Goal: Task Accomplishment & Management: Complete application form

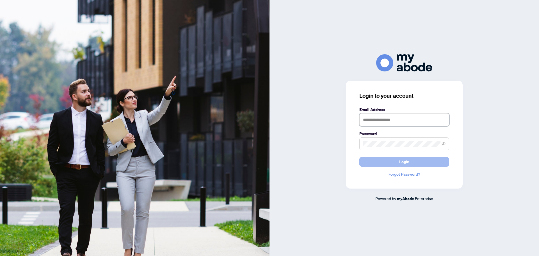
type input "**********"
click at [403, 160] on span "Login" at bounding box center [404, 161] width 10 height 9
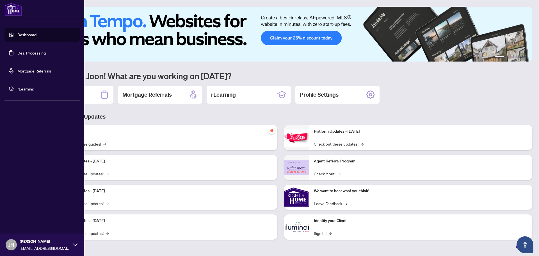
click at [20, 53] on link "Deal Processing" at bounding box center [31, 52] width 28 height 5
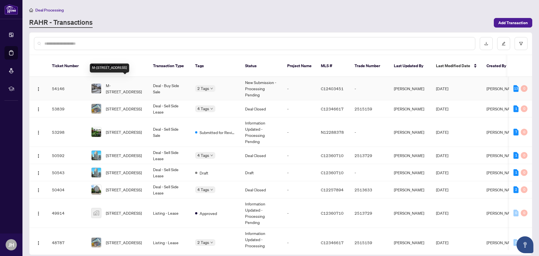
click at [120, 82] on span "M-[STREET_ADDRESS]" at bounding box center [125, 88] width 38 height 12
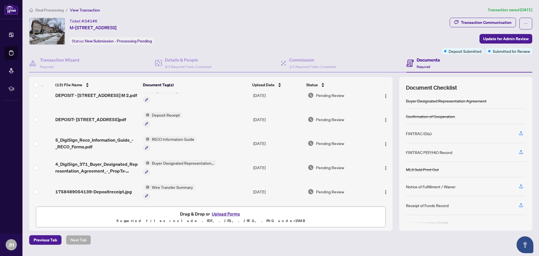
scroll to position [24, 0]
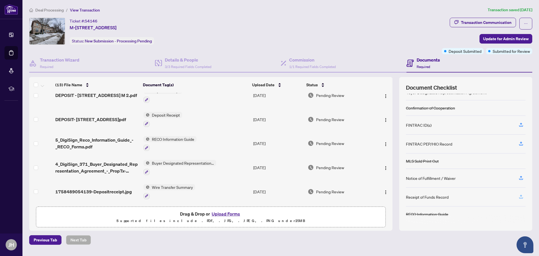
click at [521, 196] on icon "button" at bounding box center [520, 196] width 5 height 5
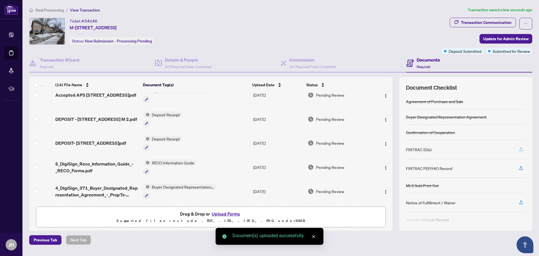
click at [519, 146] on icon "button" at bounding box center [520, 148] width 5 height 5
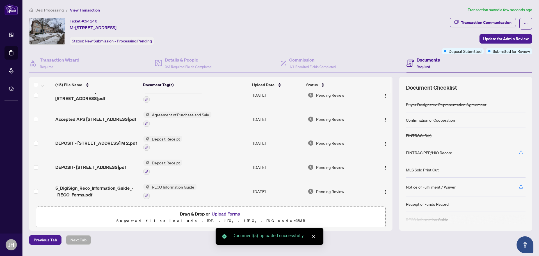
scroll to position [18, 0]
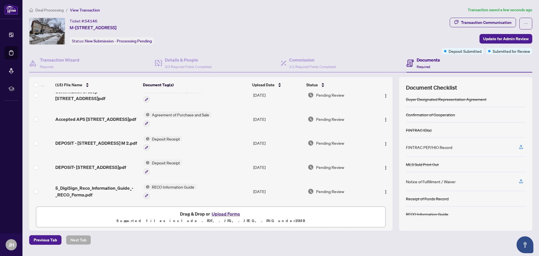
click at [425, 61] on h4 "Documents" at bounding box center [427, 59] width 23 height 7
click at [222, 213] on button "Upload Forms" at bounding box center [226, 213] width 32 height 7
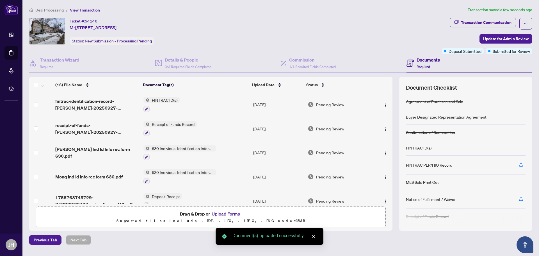
scroll to position [0, 0]
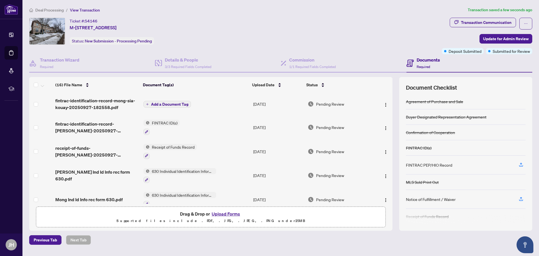
click at [162, 104] on span "Add a Document Tag" at bounding box center [169, 104] width 37 height 4
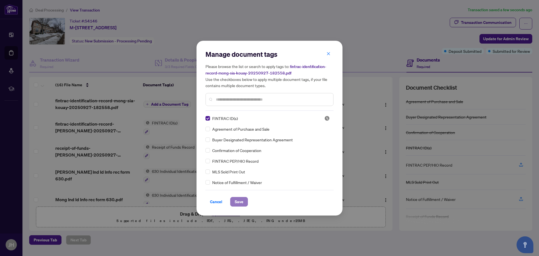
click at [243, 201] on span "Save" at bounding box center [238, 201] width 9 height 9
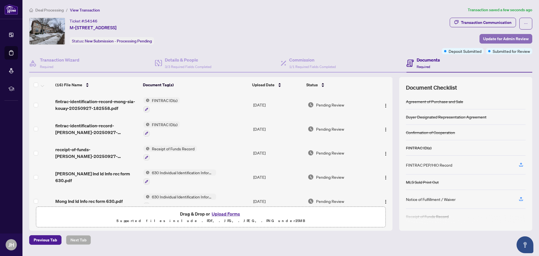
click at [505, 37] on span "Update for Admin Review" at bounding box center [505, 38] width 45 height 9
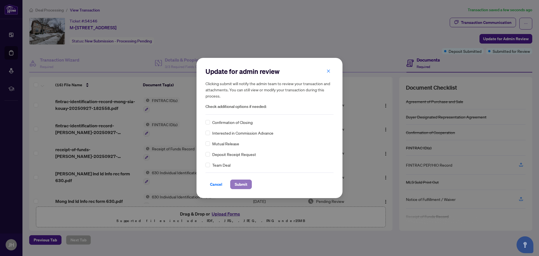
click at [244, 185] on span "Submit" at bounding box center [240, 184] width 13 height 9
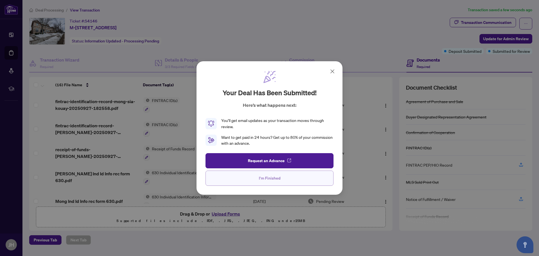
click at [273, 179] on span "I'm Finished" at bounding box center [270, 177] width 22 height 9
